Goal: Task Accomplishment & Management: Complete application form

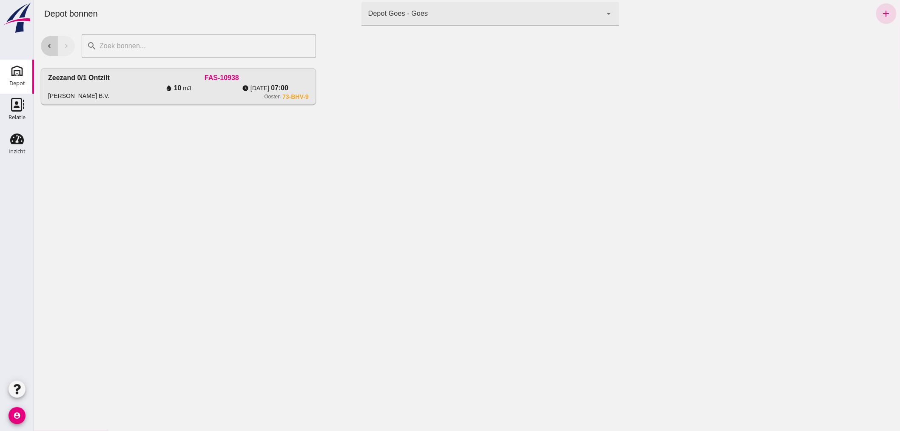
click at [46, 43] on icon "chevron_left" at bounding box center [49, 46] width 8 height 8
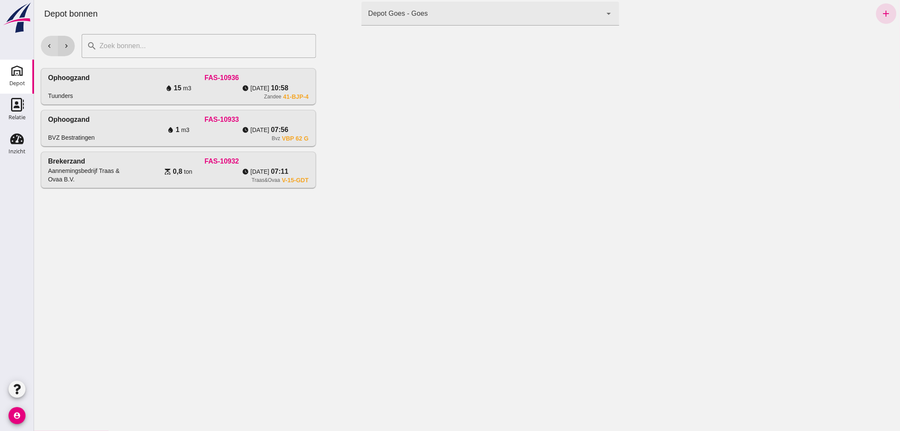
click at [64, 41] on button "chevron_right" at bounding box center [65, 46] width 17 height 20
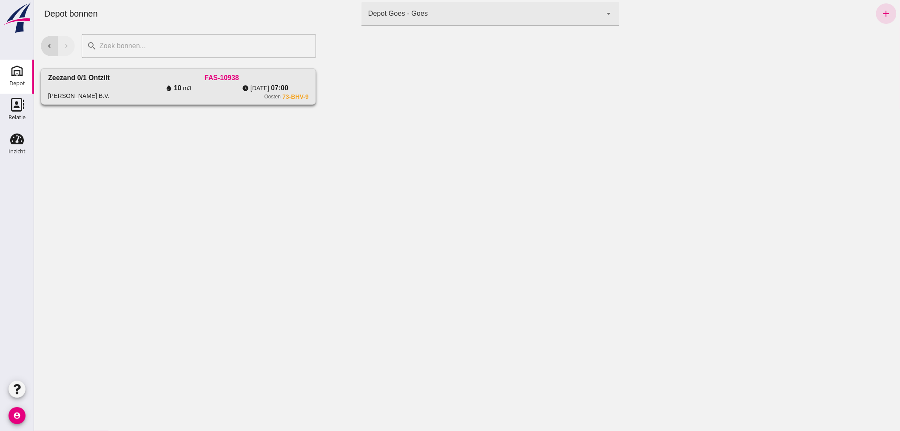
click at [119, 84] on div "Zeezand 0/1 ontzilt [PERSON_NAME] B.V." at bounding box center [91, 86] width 87 height 27
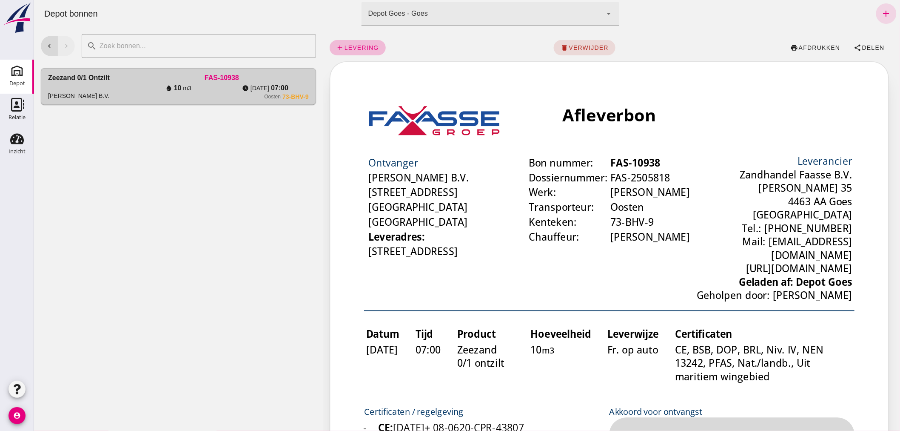
click at [519, 157] on td "Bon nummer: FAS-10938 Dossiernummer: FAS-2505818 Werk: [PERSON_NAME] Transporte…" at bounding box center [481, 140] width 101 height 89
click at [881, 11] on icon "add" at bounding box center [886, 14] width 10 height 10
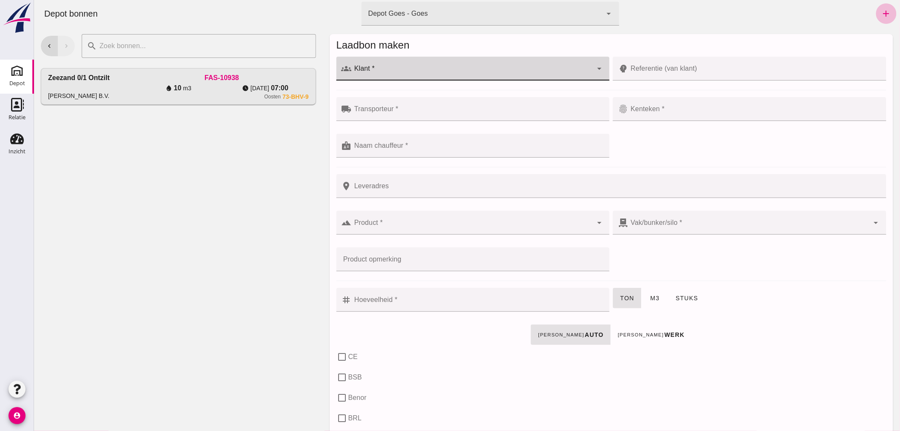
click at [379, 66] on div at bounding box center [471, 69] width 241 height 24
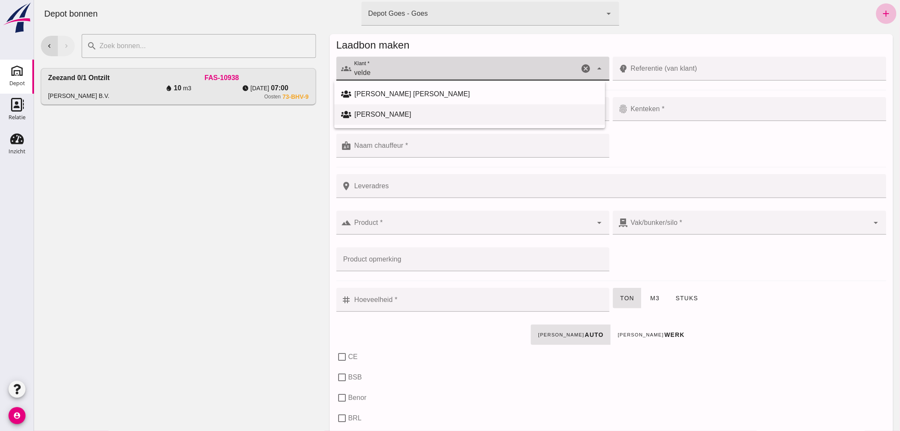
click at [416, 109] on div "[PERSON_NAME]" at bounding box center [476, 114] width 244 height 10
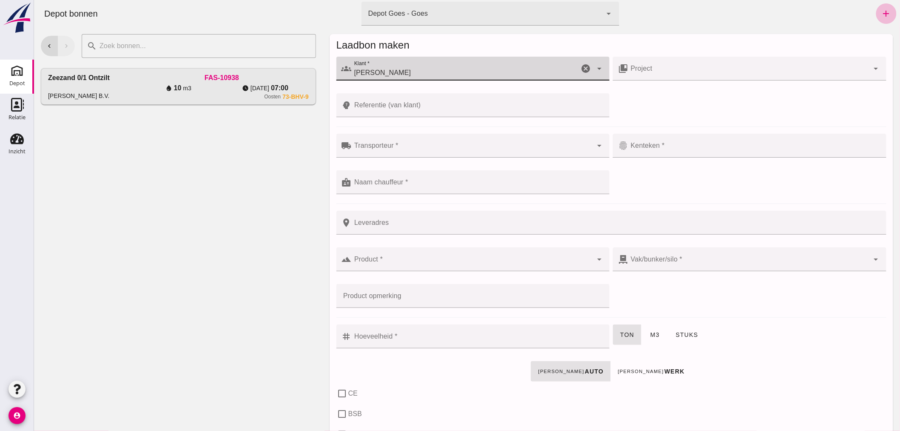
type input "[PERSON_NAME]"
click at [402, 145] on input "Transporteur *" at bounding box center [471, 150] width 241 height 10
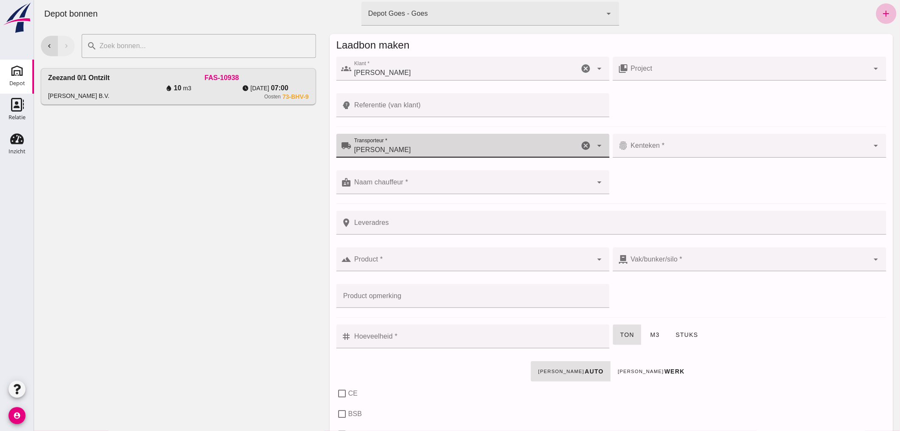
type input "[PERSON_NAME]"
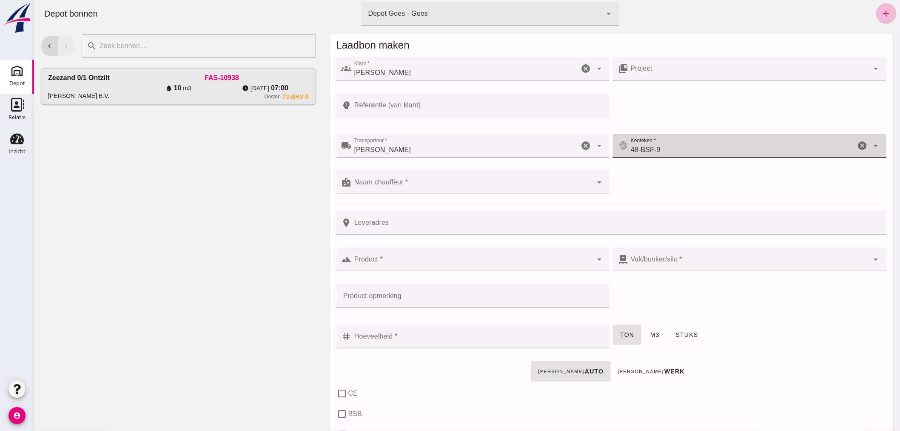
type input "48-BSF-9"
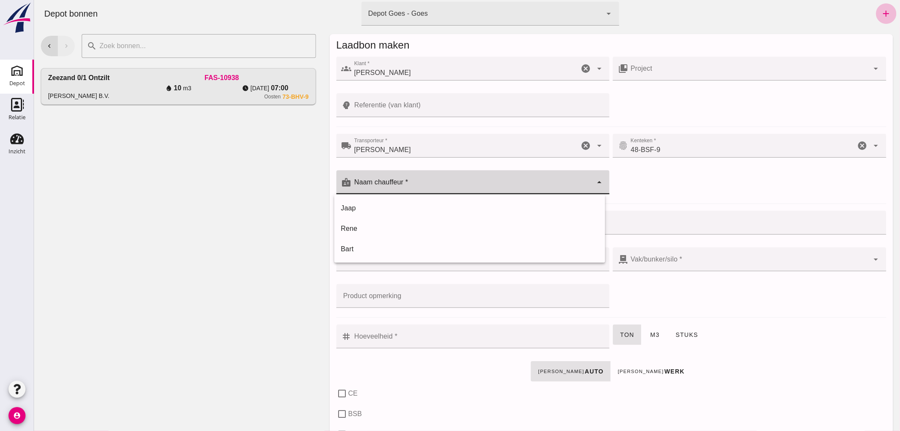
click at [404, 182] on input "Naam chauffeur *" at bounding box center [471, 186] width 241 height 10
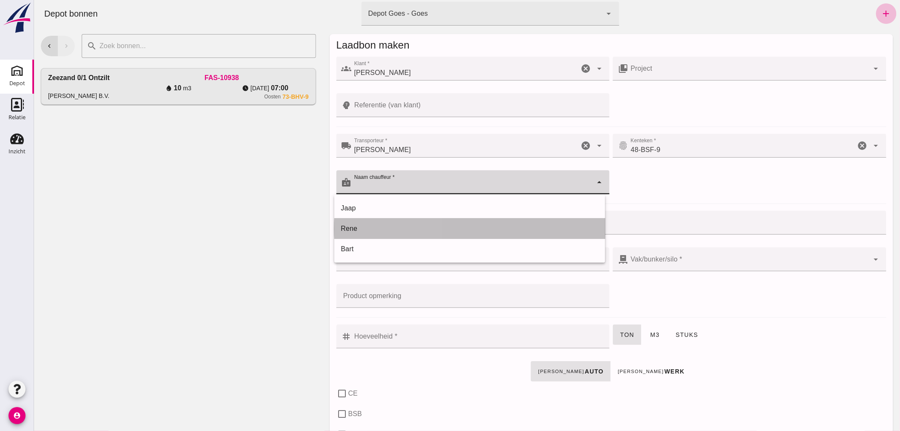
click at [359, 226] on div "Rene" at bounding box center [469, 228] width 257 height 10
type input "Rene"
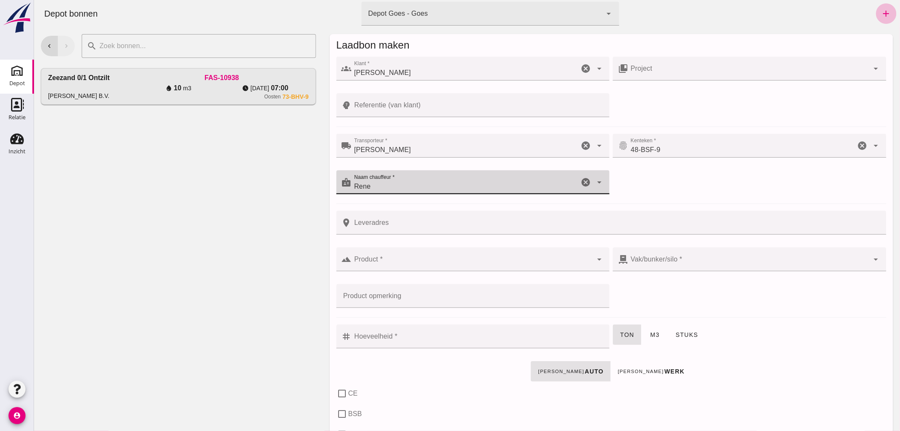
click at [392, 261] on input "Product *" at bounding box center [471, 263] width 241 height 10
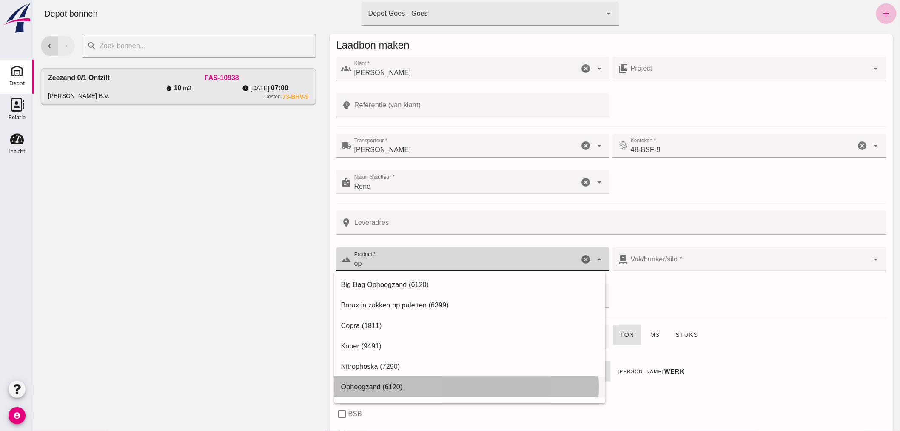
click at [383, 386] on div "Ophoogzand (6120)" at bounding box center [469, 387] width 257 height 10
type input "Ophoogzand (6120)"
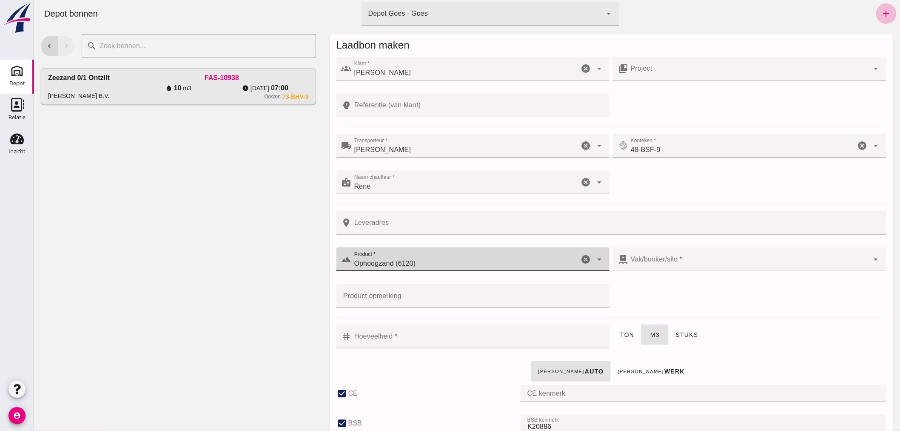
checkbox input "true"
type input "40"
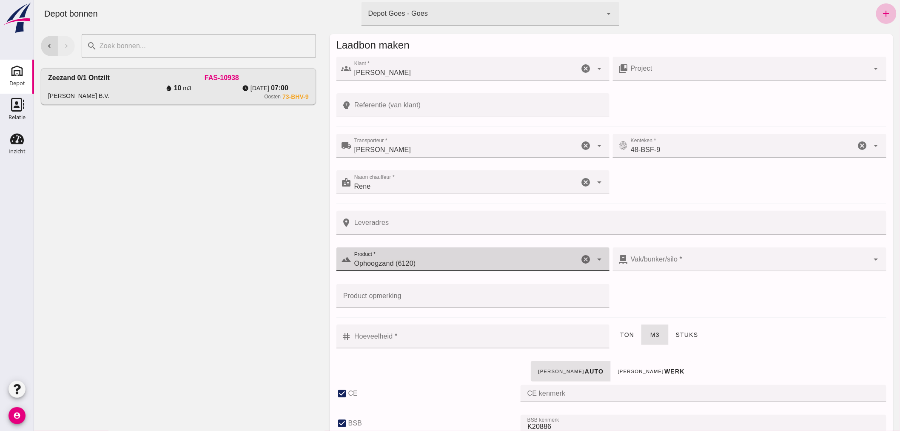
checkbox input "true"
type input "38"
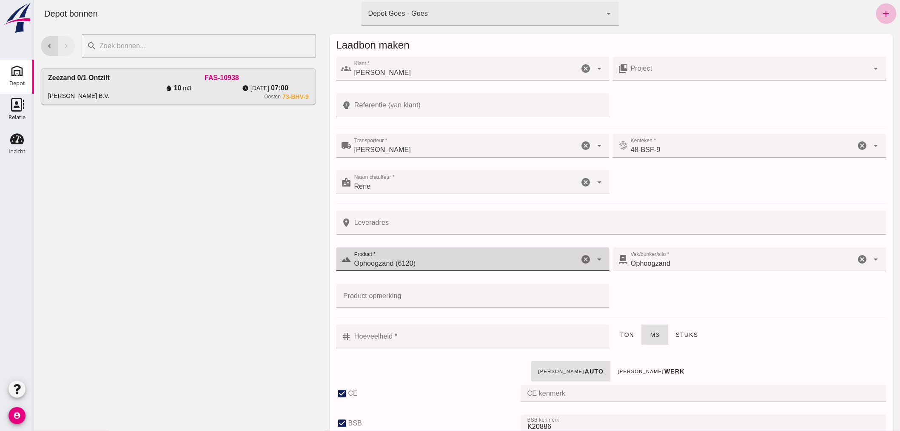
type input "Ophoogzand (6120)"
click at [404, 336] on input "Hoeveelheid *" at bounding box center [477, 336] width 253 height 24
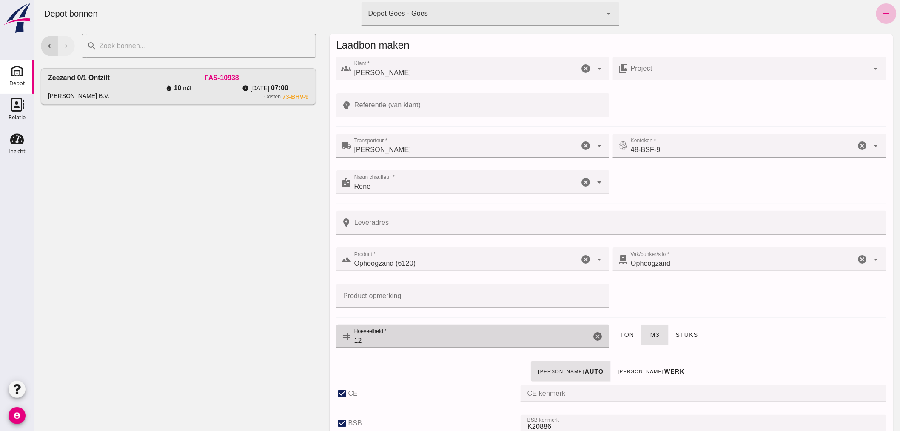
type input "12"
click at [416, 105] on input "Referentie (van klant)" at bounding box center [477, 105] width 253 height 24
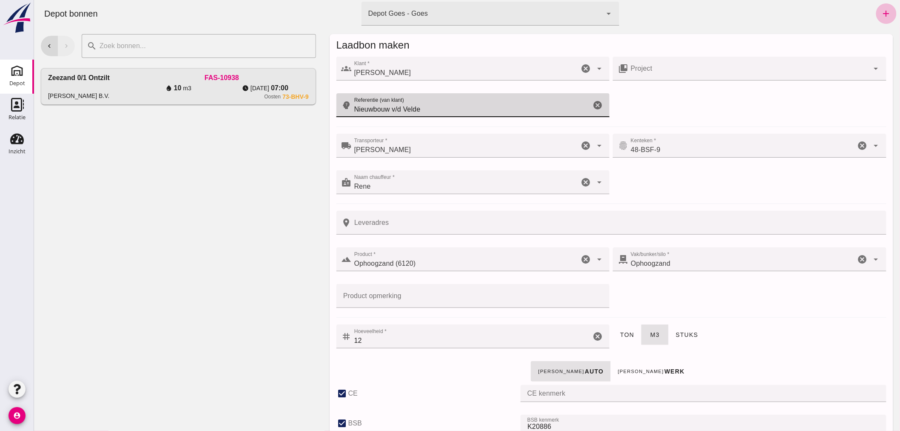
type input "Nieuwbouw v/d Velde"
click at [415, 226] on input "Leveradres" at bounding box center [616, 223] width 530 height 24
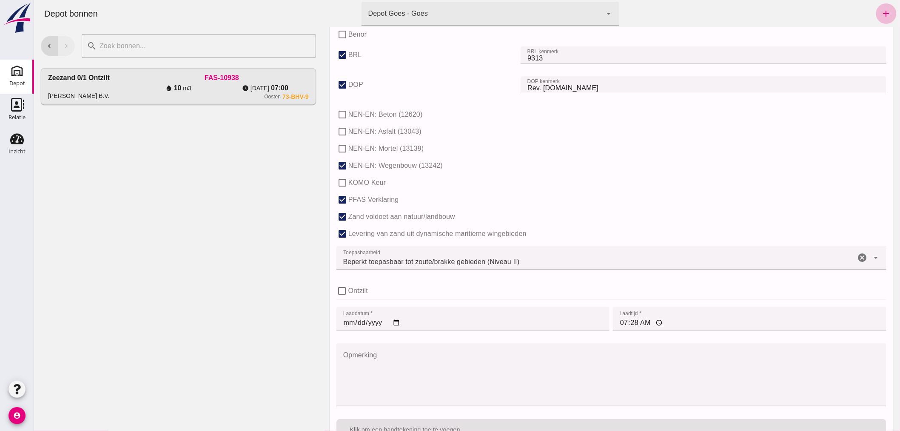
scroll to position [522, 0]
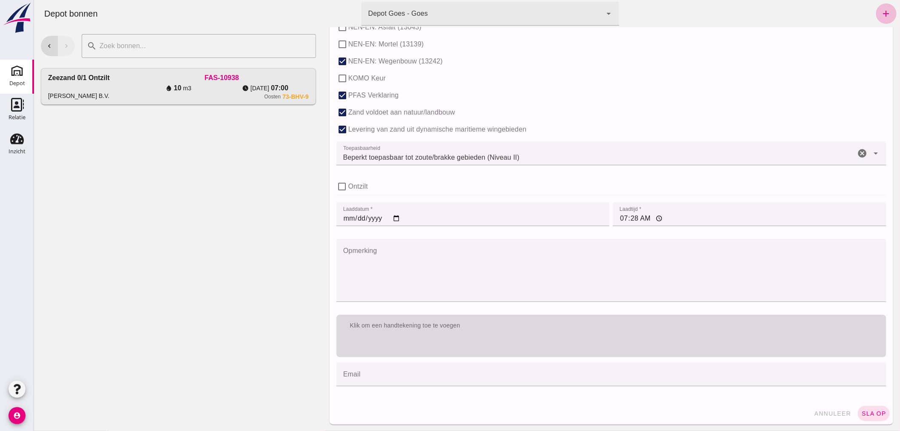
type input "Goes"
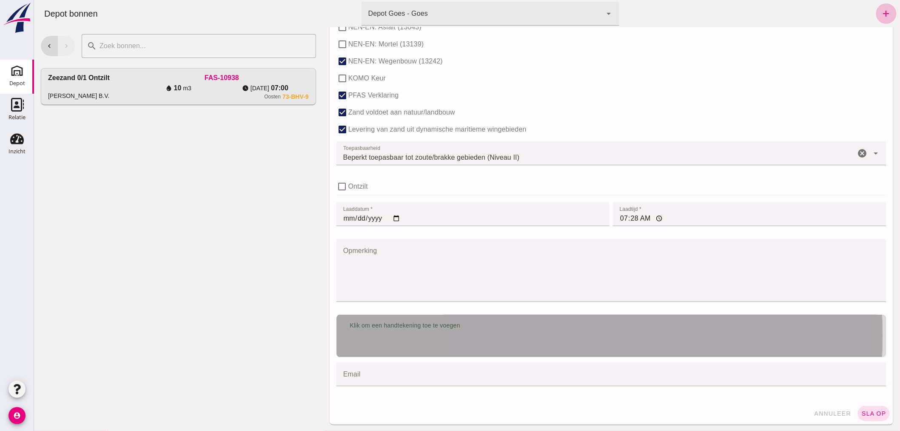
click at [500, 337] on div "Klik om een handtekening toe te voegen" at bounding box center [611, 335] width 550 height 43
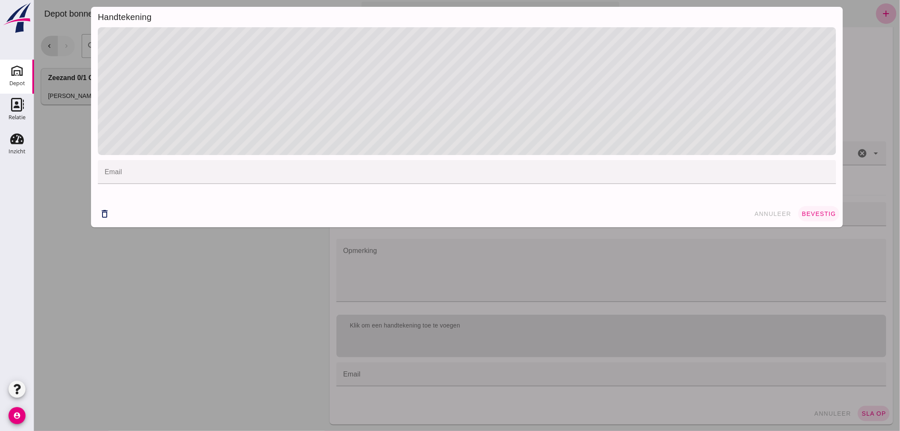
click at [810, 210] on span "bevestig" at bounding box center [818, 213] width 34 height 7
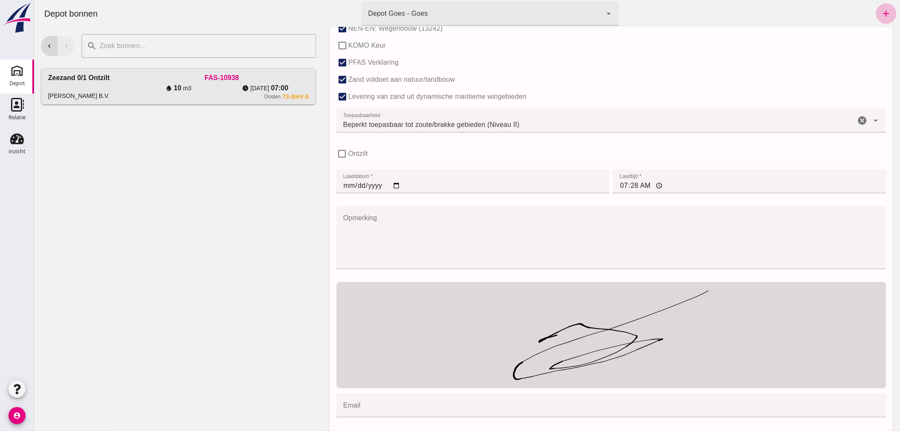
scroll to position [586, 0]
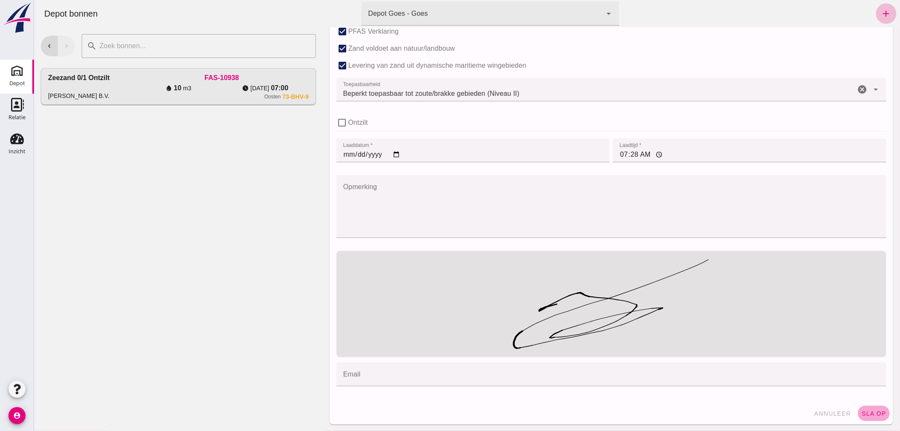
click at [861, 408] on button "sla op" at bounding box center [874, 412] width 32 height 15
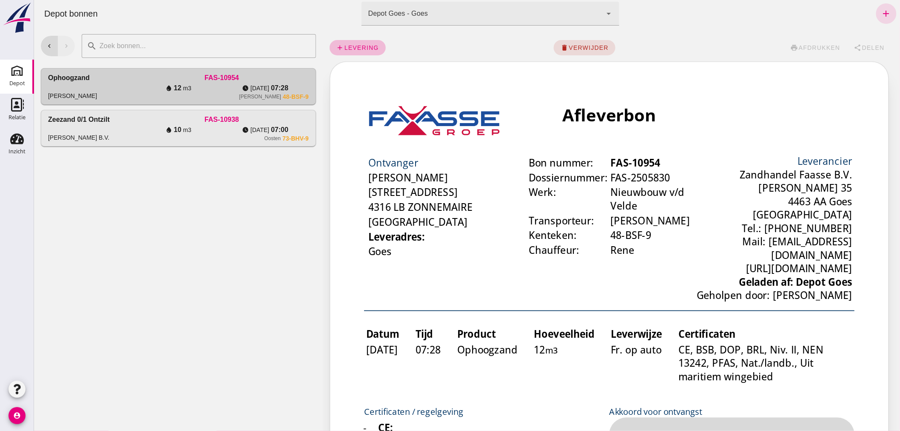
scroll to position [0, 0]
click at [881, 9] on icon "add" at bounding box center [886, 14] width 10 height 10
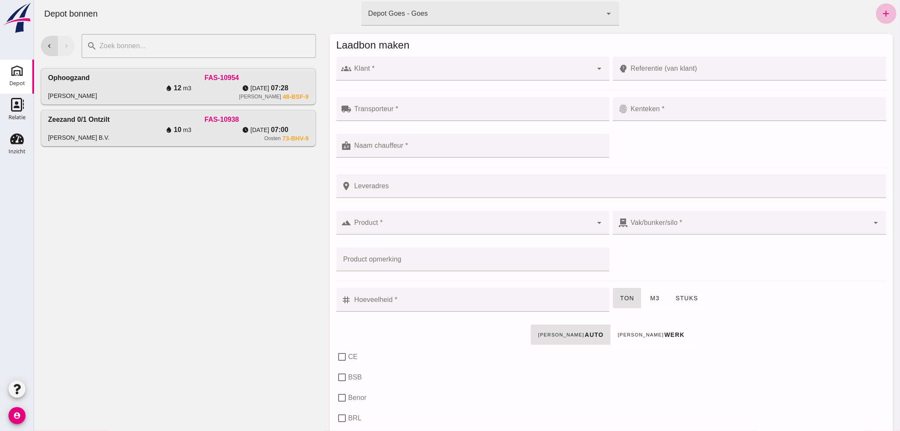
click at [421, 67] on div at bounding box center [471, 69] width 241 height 24
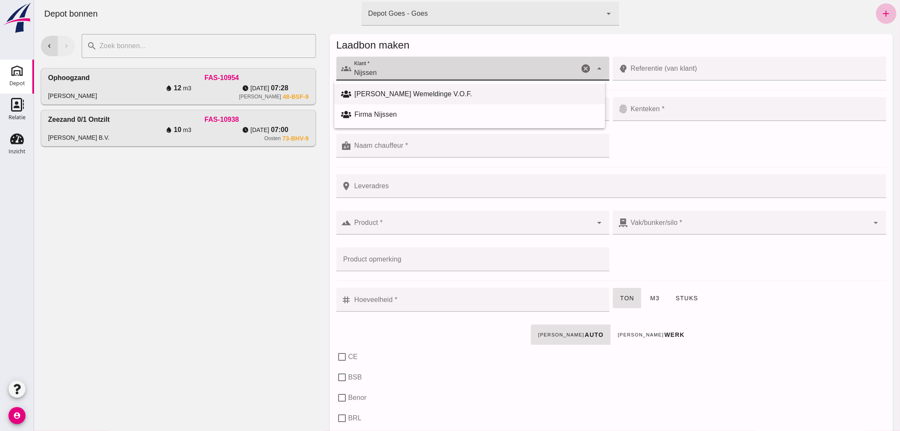
click at [408, 89] on div "[PERSON_NAME] Wemeldinge V.O.F." at bounding box center [476, 94] width 244 height 10
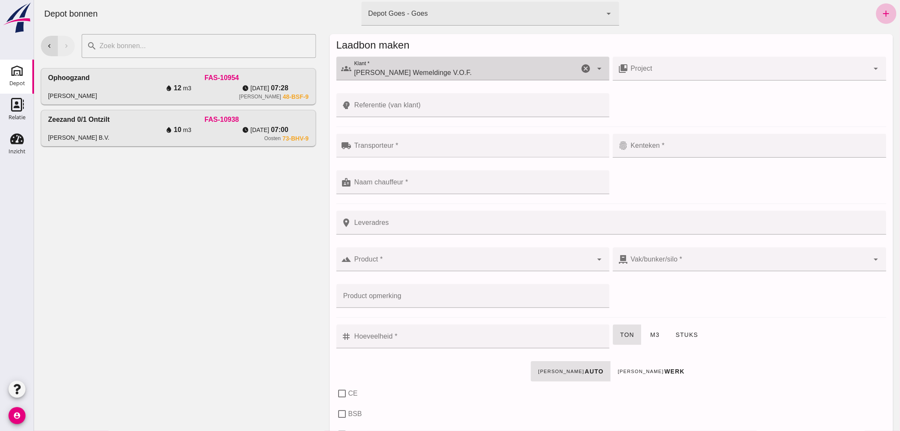
type input "[PERSON_NAME] Wemeldinge V.O.F."
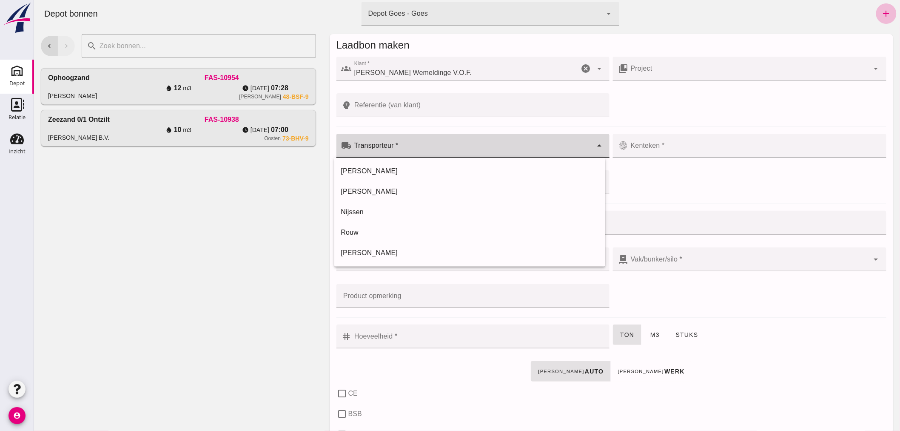
click at [408, 148] on input "Transporteur *" at bounding box center [471, 150] width 241 height 10
click at [388, 168] on div "[PERSON_NAME]" at bounding box center [469, 171] width 257 height 10
type input "[PERSON_NAME]"
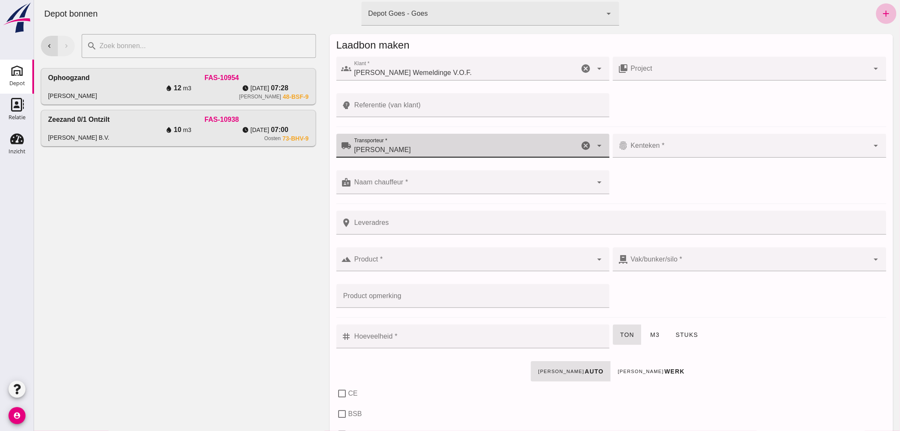
click at [665, 145] on input "Kenteken *" at bounding box center [748, 150] width 241 height 10
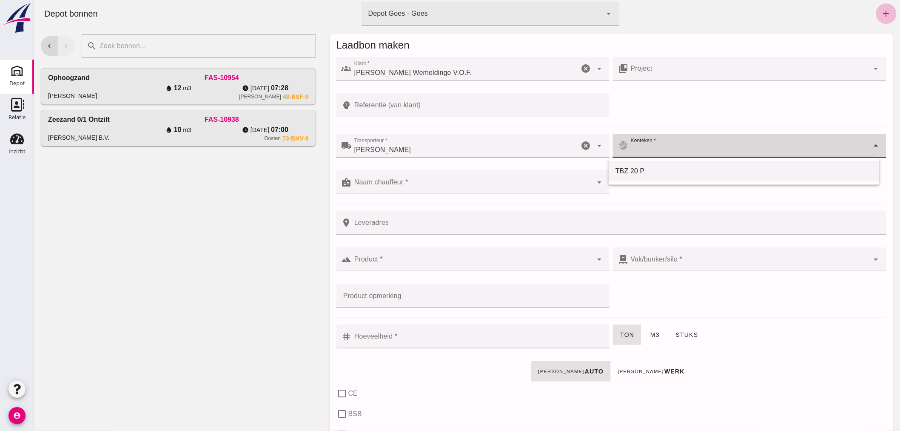
click at [632, 170] on div "TBZ 20 P" at bounding box center [743, 171] width 257 height 10
type input "TBZ 20 P"
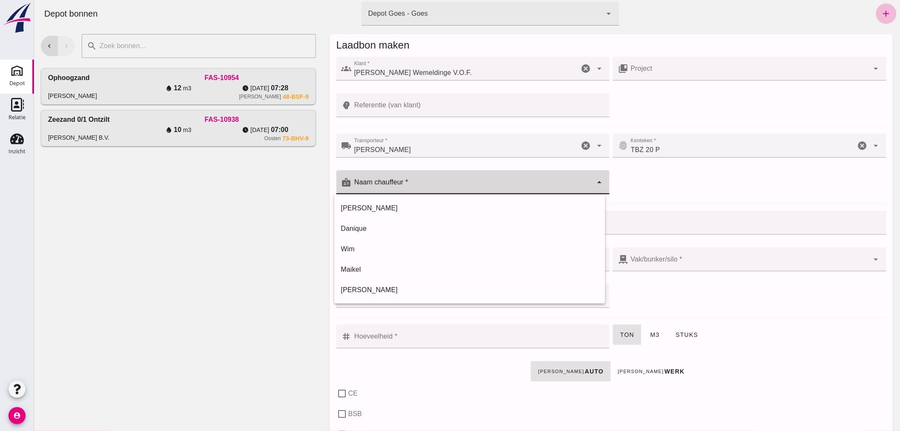
click at [426, 181] on input "Naam chauffeur *" at bounding box center [471, 186] width 241 height 10
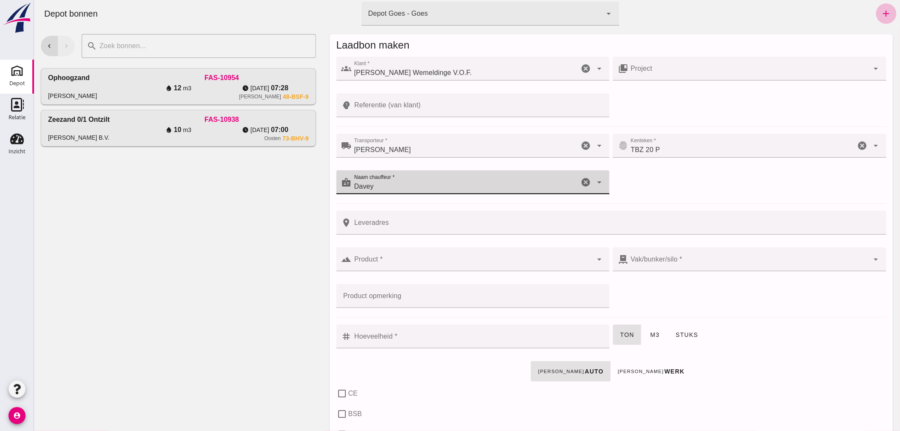
type input "Davey"
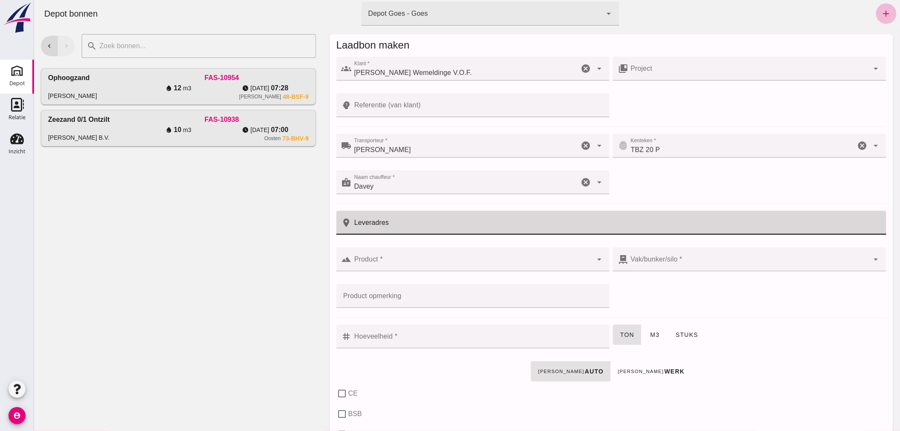
click at [433, 226] on input "Leveradres" at bounding box center [616, 223] width 530 height 24
click at [439, 100] on input "Referentie (van klant)" at bounding box center [477, 105] width 253 height 24
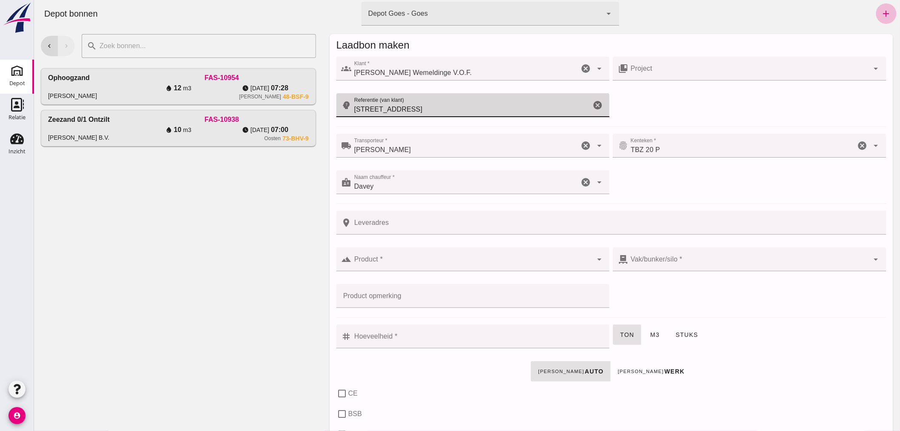
type input "[STREET_ADDRESS]"
click at [416, 259] on input "Product *" at bounding box center [471, 263] width 241 height 10
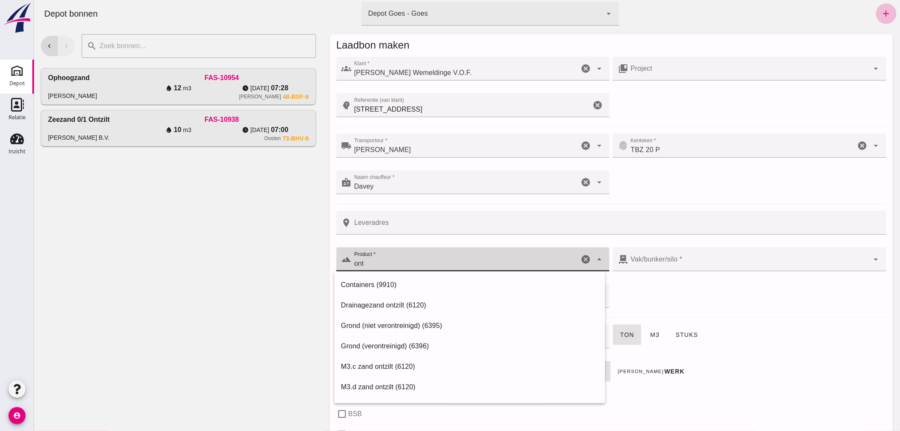
drag, startPoint x: 368, startPoint y: 262, endPoint x: 342, endPoint y: 264, distance: 26.8
click at [342, 264] on div "terrain Product * Product * ont cancel arrow_drop_down" at bounding box center [473, 259] width 274 height 24
click at [379, 365] on div "Straatzand ontzilt (6120)" at bounding box center [469, 366] width 257 height 10
type input "Straatzand ontzilt (6120)"
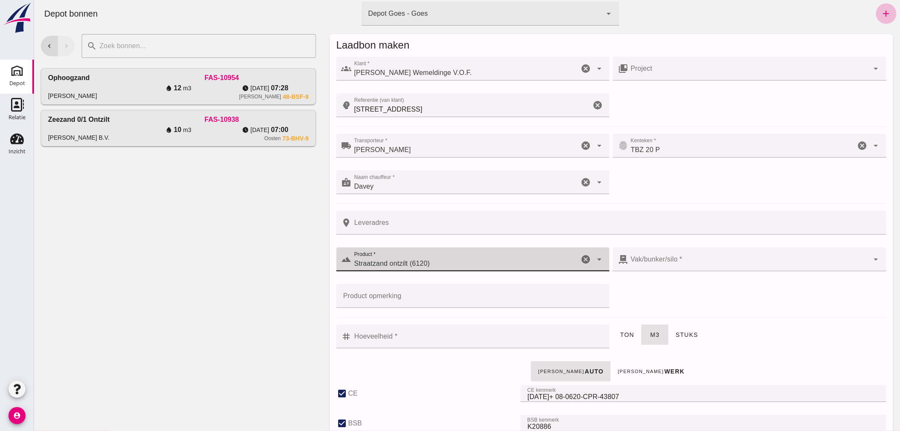
checkbox input "true"
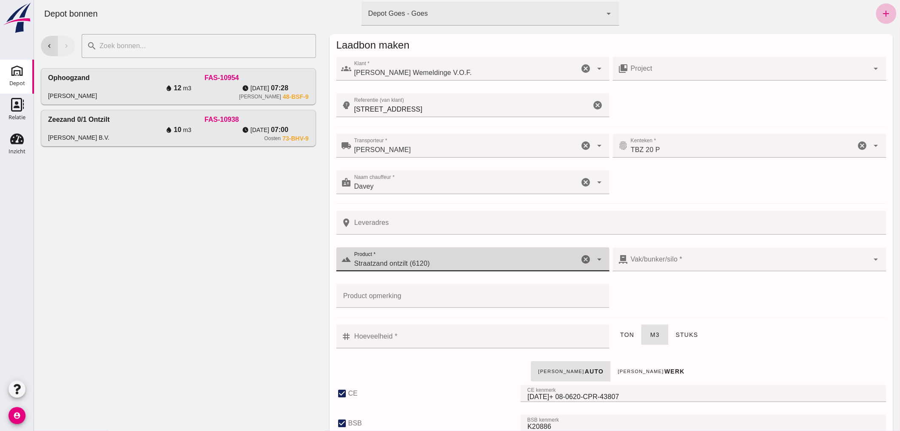
checkbox input "true"
type input "41"
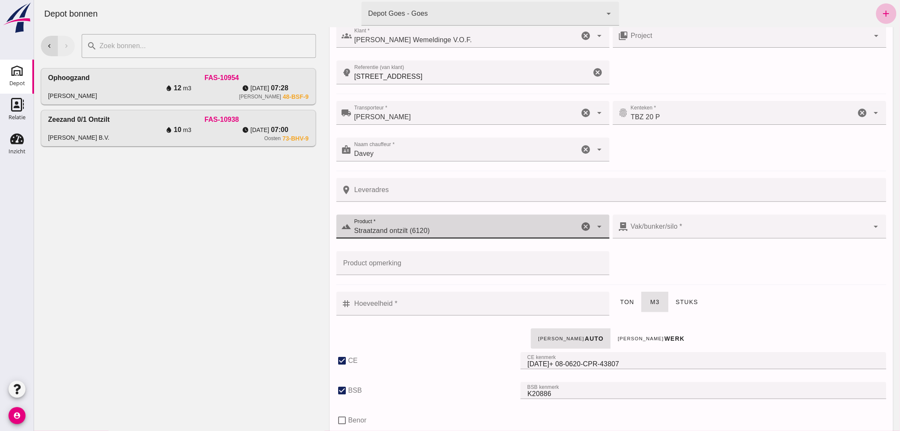
type input "304"
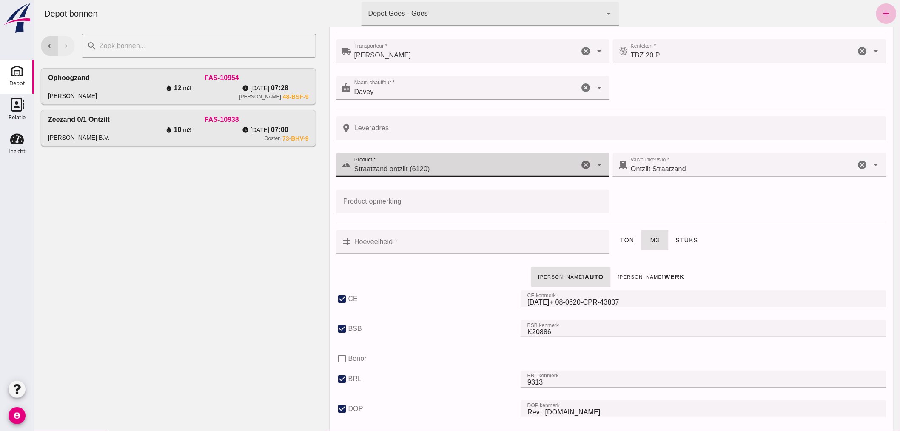
type input "Straatzand ontzilt (6120)"
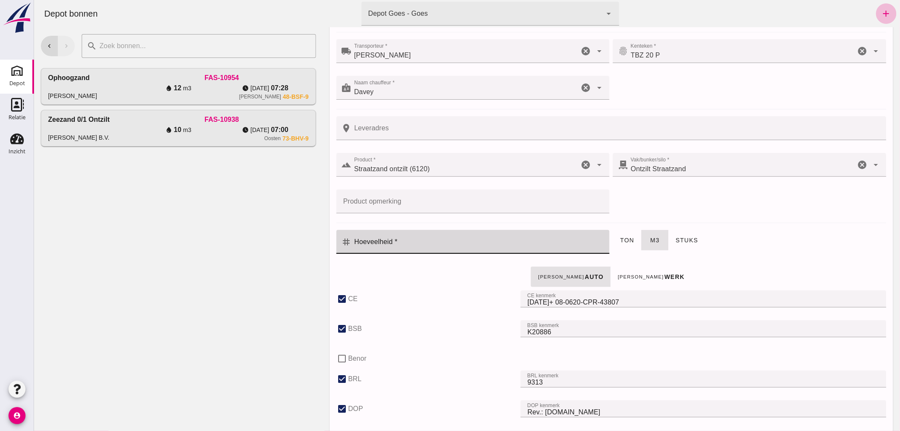
click at [453, 239] on input "Hoeveelheid *" at bounding box center [477, 242] width 253 height 24
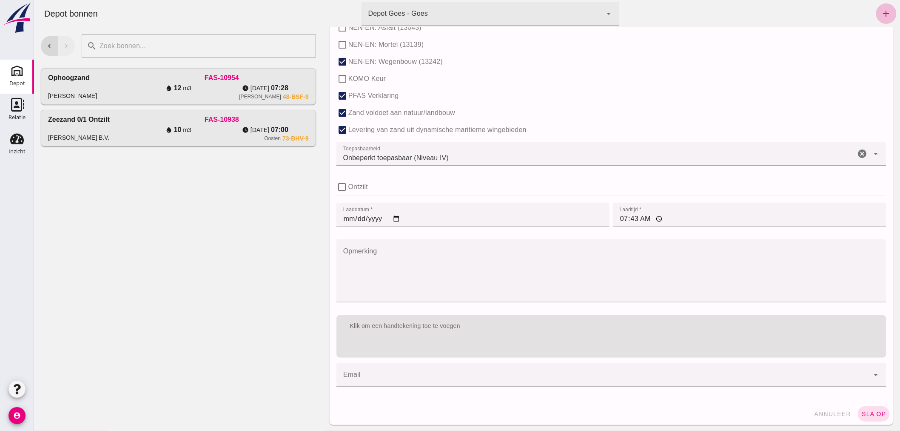
scroll to position [522, 0]
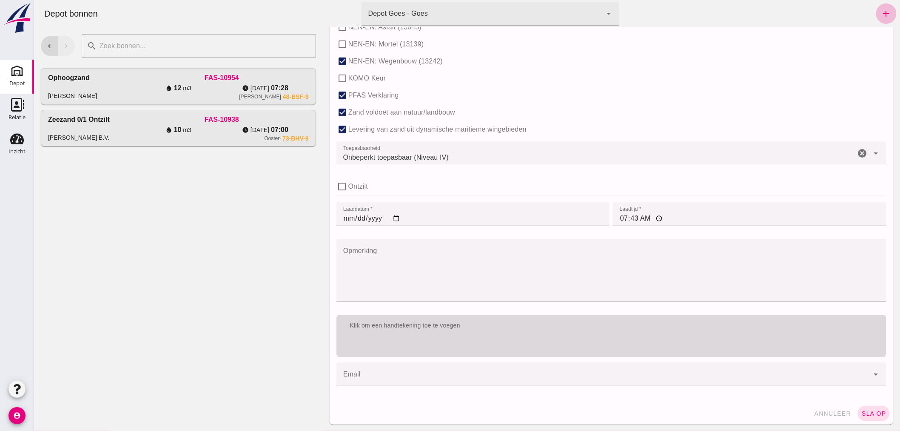
type input "14"
click at [498, 331] on div "Klik om een handtekening toe te voegen" at bounding box center [611, 325] width 550 height 22
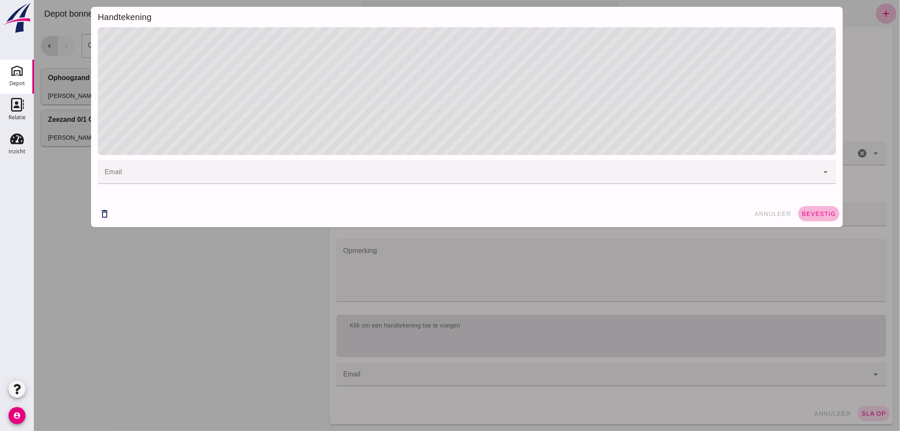
click at [814, 209] on button "bevestig" at bounding box center [818, 213] width 41 height 15
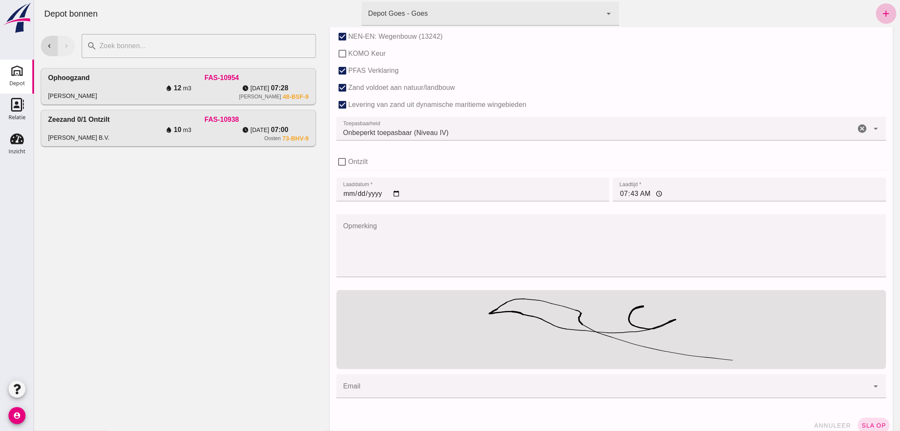
scroll to position [559, 0]
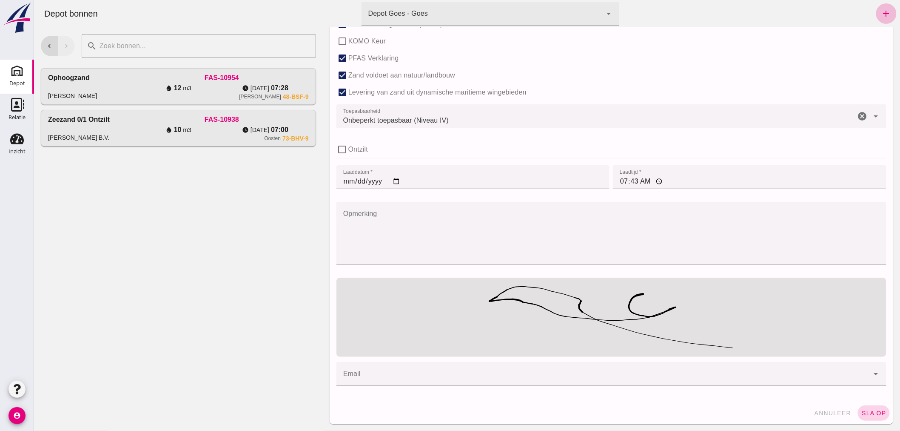
click at [862, 413] on span "sla op" at bounding box center [873, 412] width 25 height 7
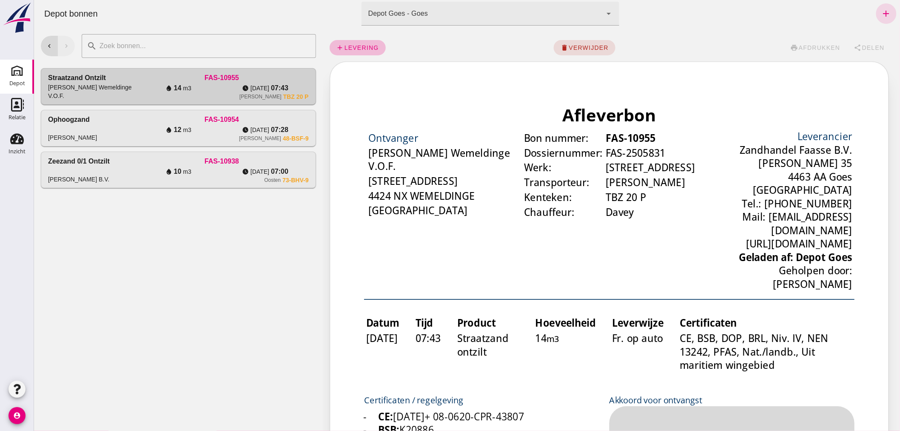
scroll to position [0, 0]
click at [113, 124] on div "[PERSON_NAME]" at bounding box center [91, 127] width 87 height 27
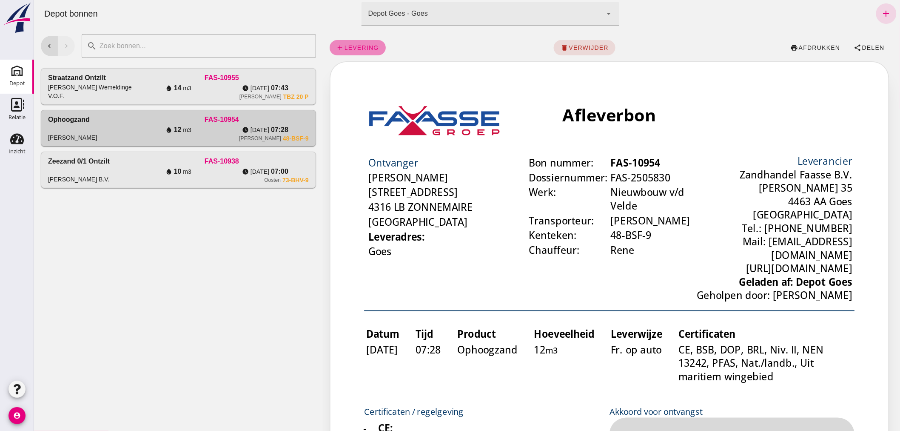
click at [359, 45] on span "levering" at bounding box center [361, 47] width 35 height 7
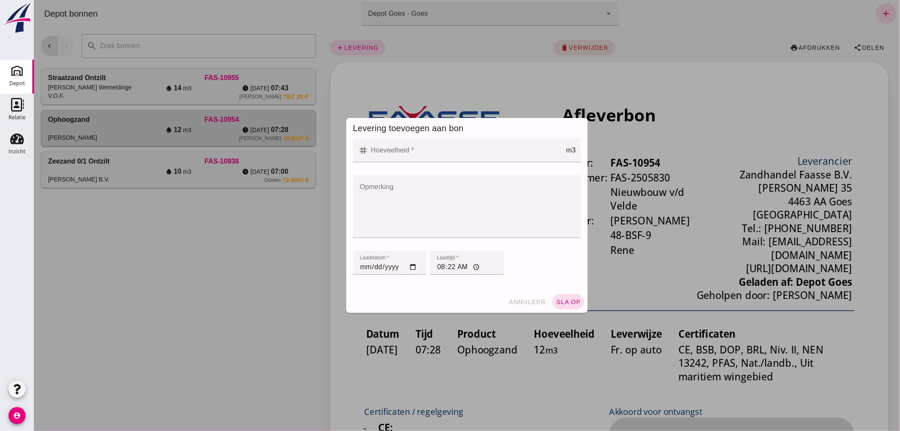
click at [447, 154] on input "Hoeveelheid *" at bounding box center [467, 150] width 198 height 24
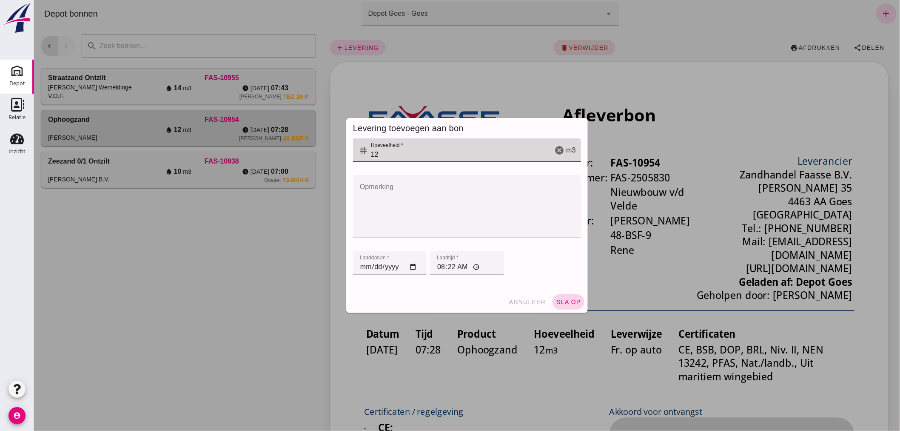
type input "12"
click at [565, 297] on button "sla op" at bounding box center [568, 301] width 32 height 15
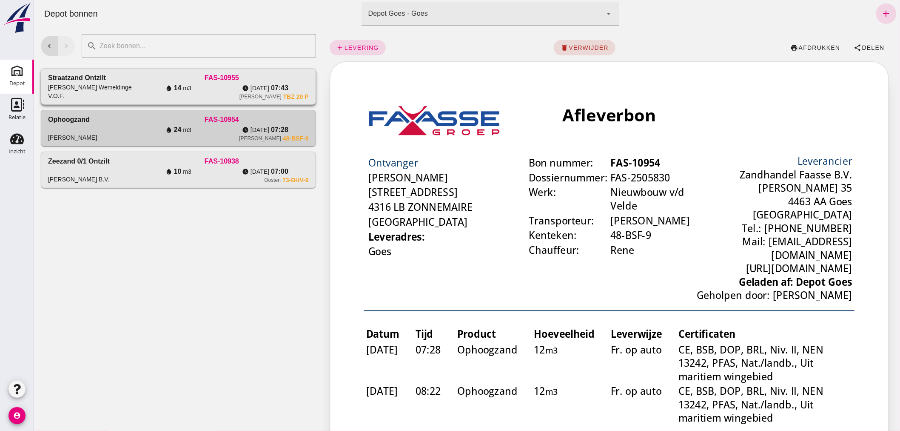
click at [142, 86] on div "water_drop 14 m3" at bounding box center [177, 88] width 87 height 10
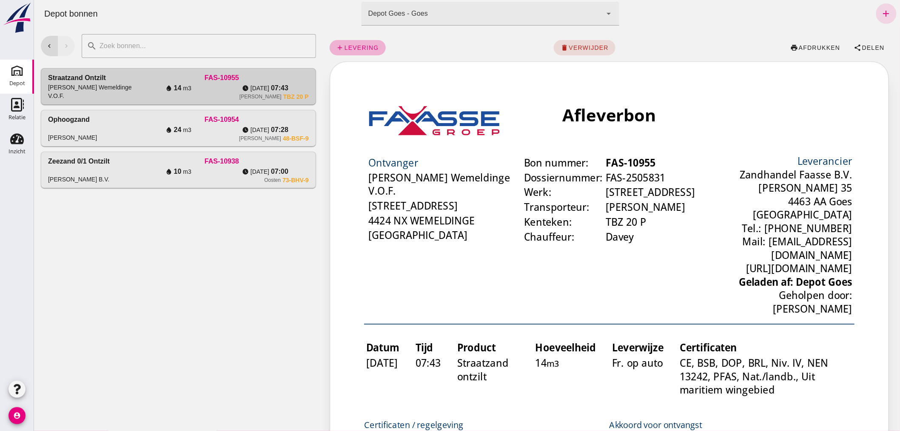
click at [361, 47] on span "levering" at bounding box center [361, 47] width 35 height 7
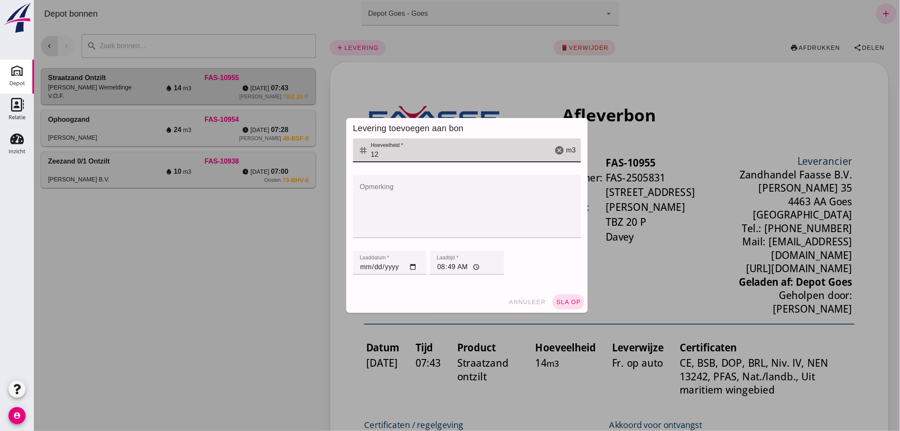
drag, startPoint x: 388, startPoint y: 156, endPoint x: 351, endPoint y: 151, distance: 37.4
click at [353, 151] on div "tag Hoeveelheid * Hoeveelheid * 12 cancel m3" at bounding box center [467, 150] width 228 height 24
type input "14"
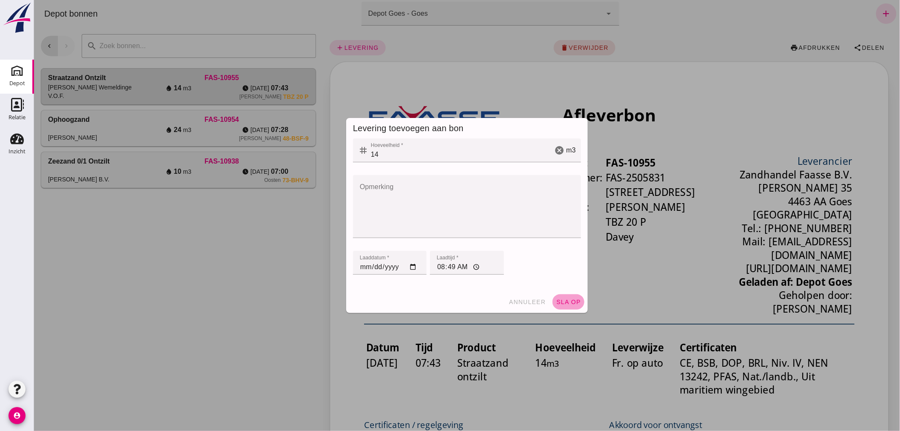
click at [562, 299] on span "sla op" at bounding box center [568, 301] width 25 height 7
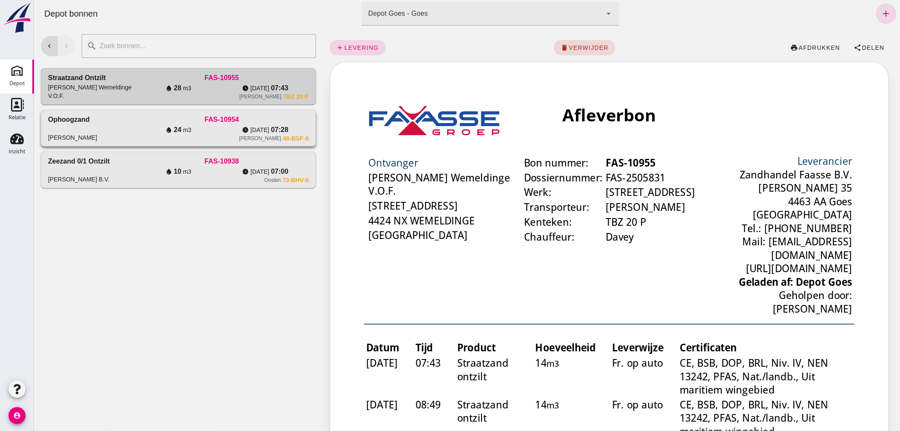
click at [94, 122] on div "[PERSON_NAME]" at bounding box center [91, 127] width 87 height 27
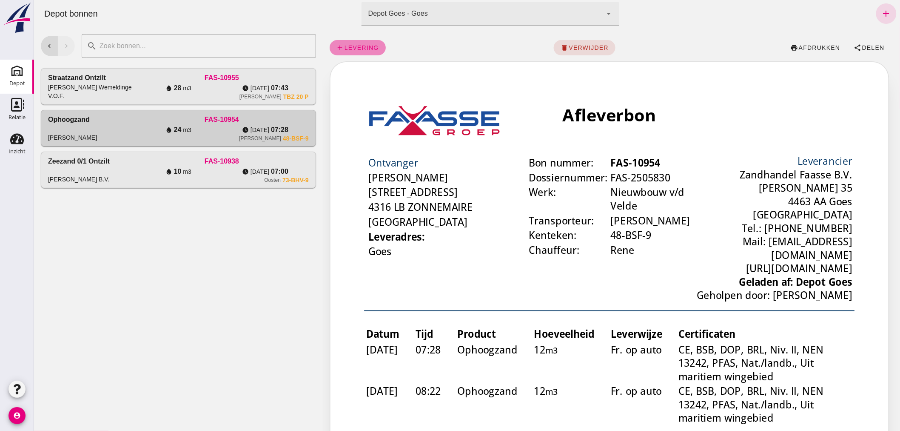
click at [352, 43] on link "add levering" at bounding box center [357, 47] width 56 height 15
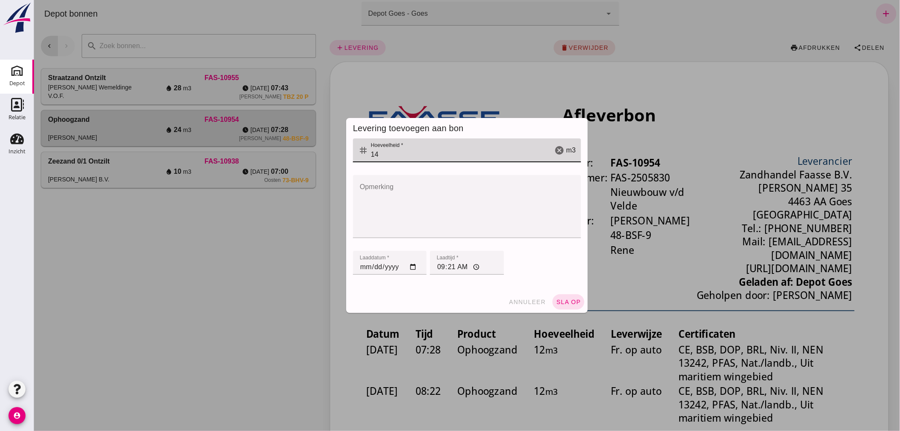
drag, startPoint x: 388, startPoint y: 149, endPoint x: 336, endPoint y: 160, distance: 53.1
click at [339, 160] on div "Levering toevoegen aan bon tag Hoeveelheid * Hoeveelheid * 14 cancel m3 Opmerki…" at bounding box center [466, 215] width 255 height 208
type input "12"
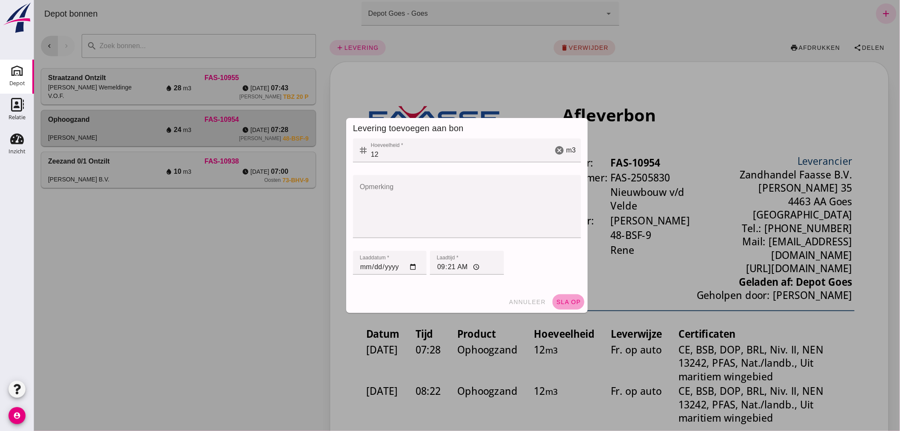
click at [556, 302] on span "sla op" at bounding box center [568, 301] width 25 height 7
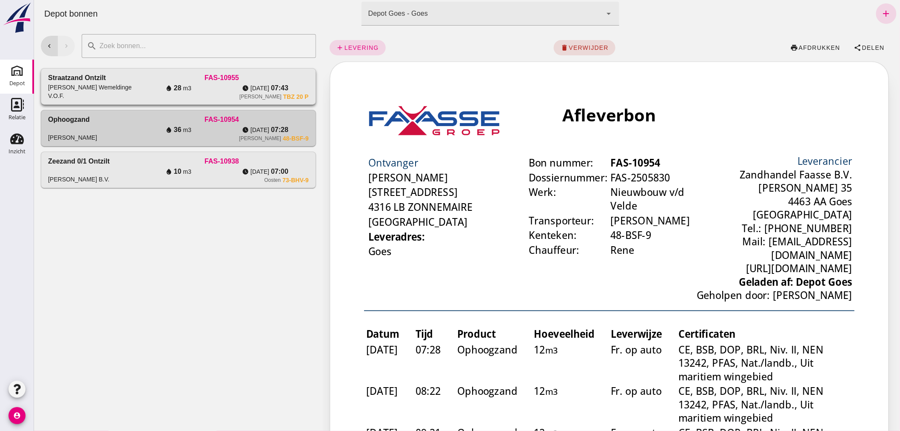
click at [87, 82] on div "Straatzand ontzilt" at bounding box center [77, 78] width 58 height 10
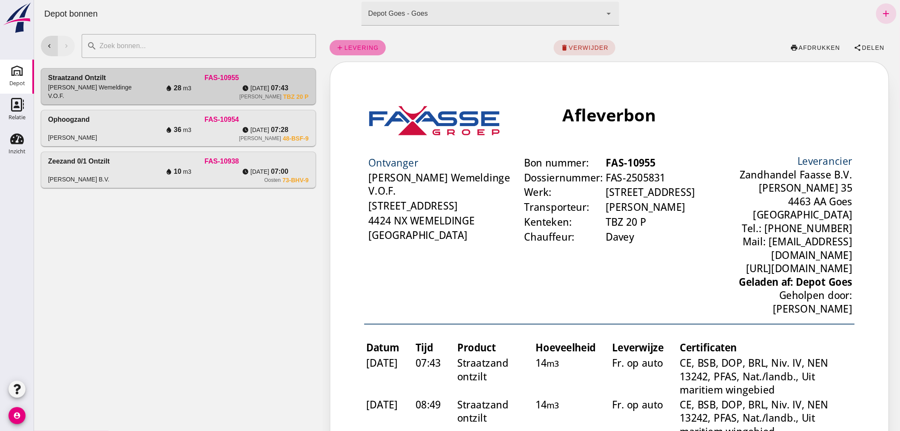
click at [351, 44] on span "levering" at bounding box center [361, 47] width 35 height 7
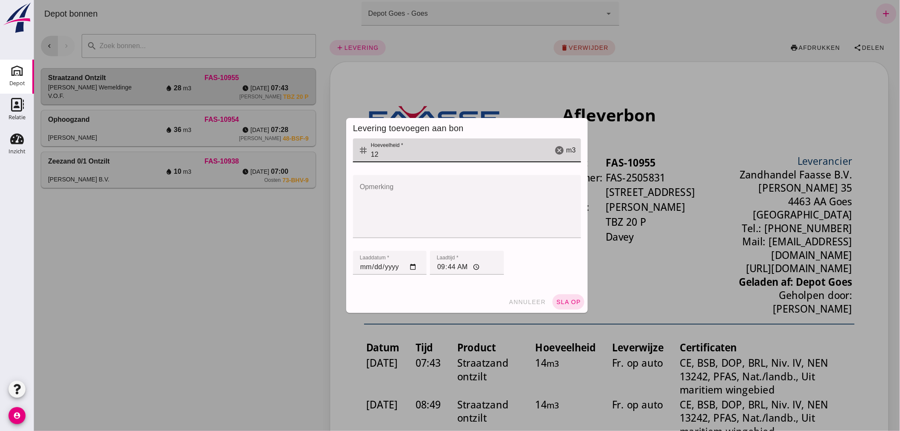
drag, startPoint x: 390, startPoint y: 151, endPoint x: 349, endPoint y: 154, distance: 40.9
click at [353, 154] on div "tag Hoeveelheid * Hoeveelheid * 12 cancel m3" at bounding box center [467, 150] width 228 height 24
type input "14"
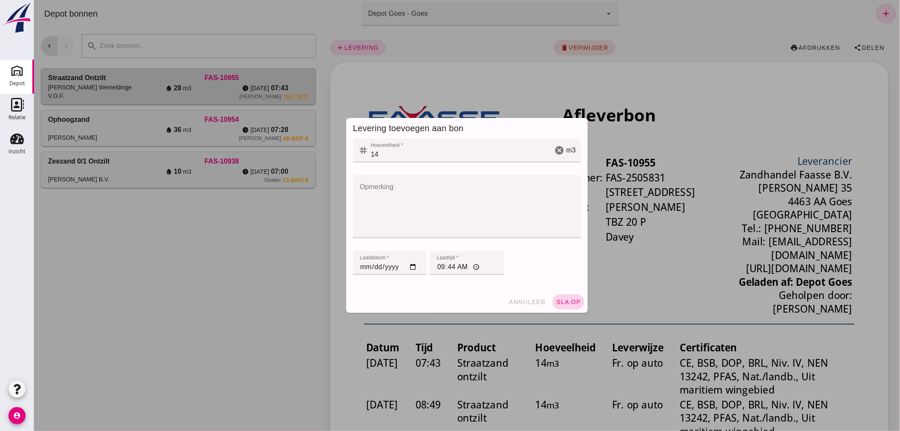
click at [560, 296] on button "sla op" at bounding box center [568, 301] width 32 height 15
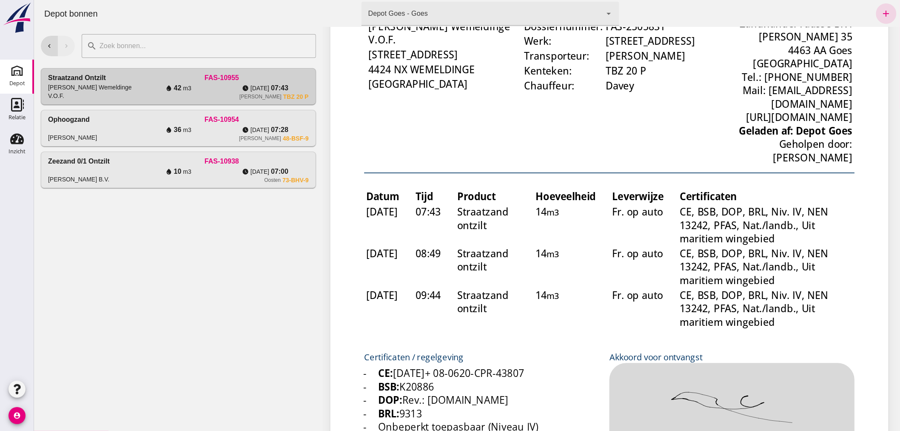
scroll to position [189, 0]
